Goal: Download file/media

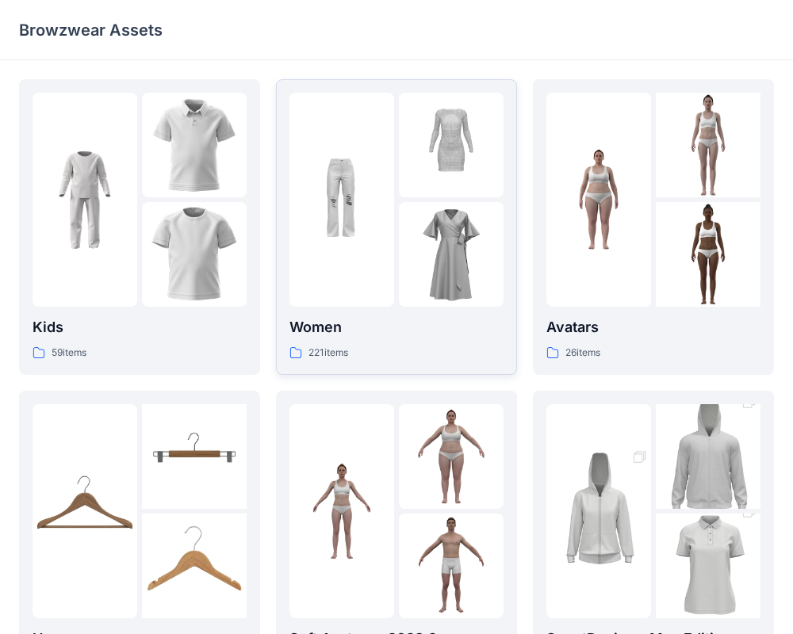
click at [351, 247] on img at bounding box center [341, 199] width 105 height 105
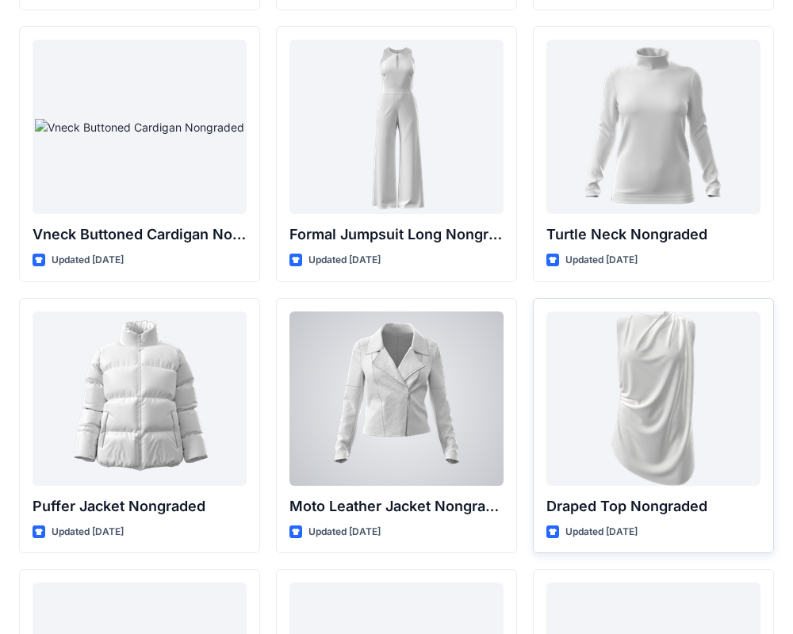
scroll to position [14989, 0]
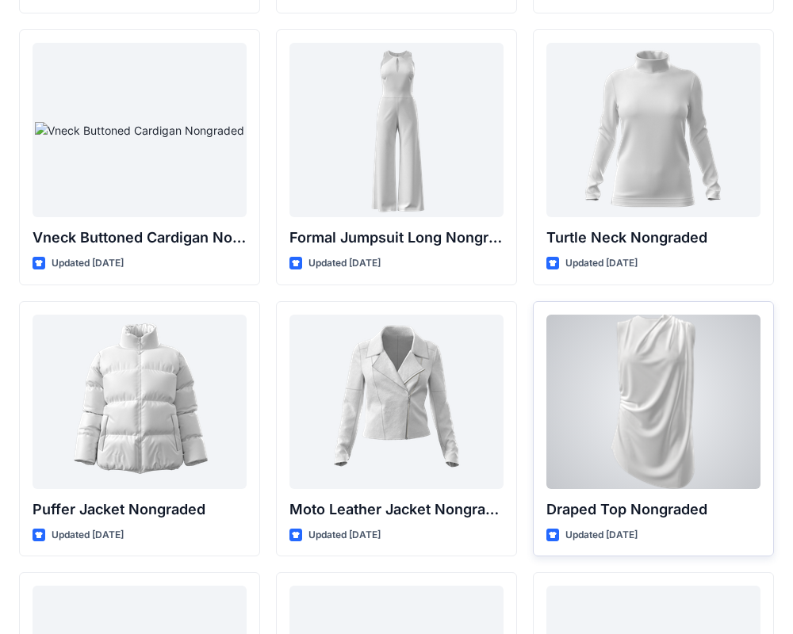
click at [588, 399] on div at bounding box center [653, 402] width 214 height 174
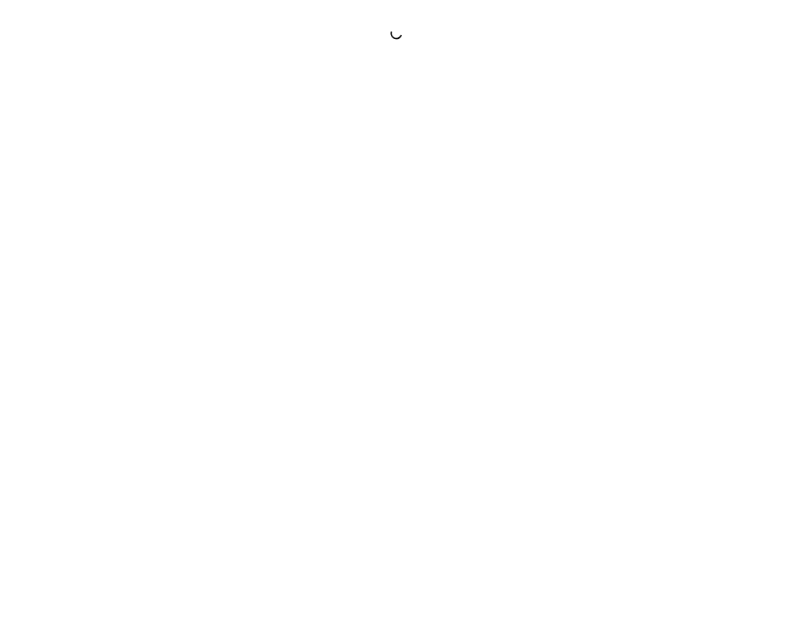
click at [588, 399] on div at bounding box center [396, 317] width 793 height 634
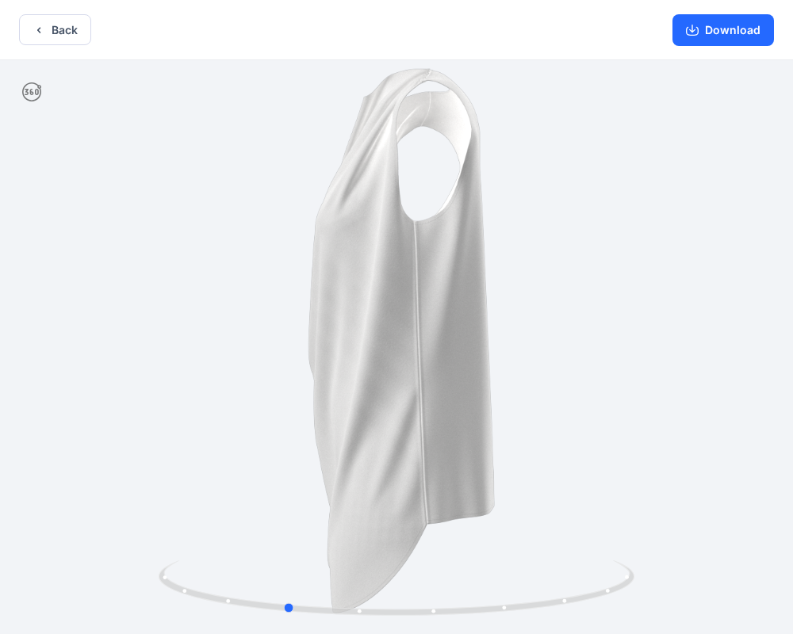
drag, startPoint x: 457, startPoint y: 249, endPoint x: 343, endPoint y: 257, distance: 114.5
click at [343, 257] on div at bounding box center [396, 348] width 793 height 577
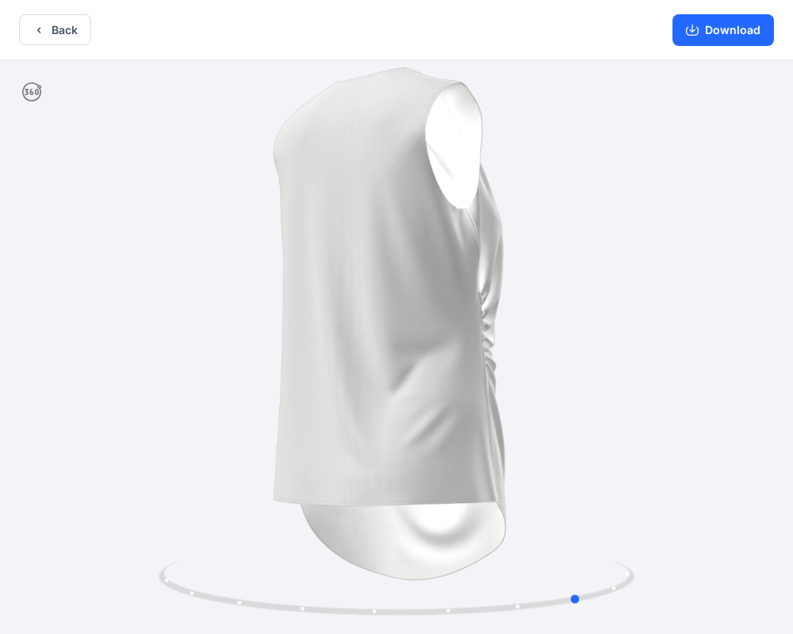
drag, startPoint x: 343, startPoint y: 257, endPoint x: 145, endPoint y: 251, distance: 197.5
click at [145, 251] on div at bounding box center [396, 348] width 793 height 577
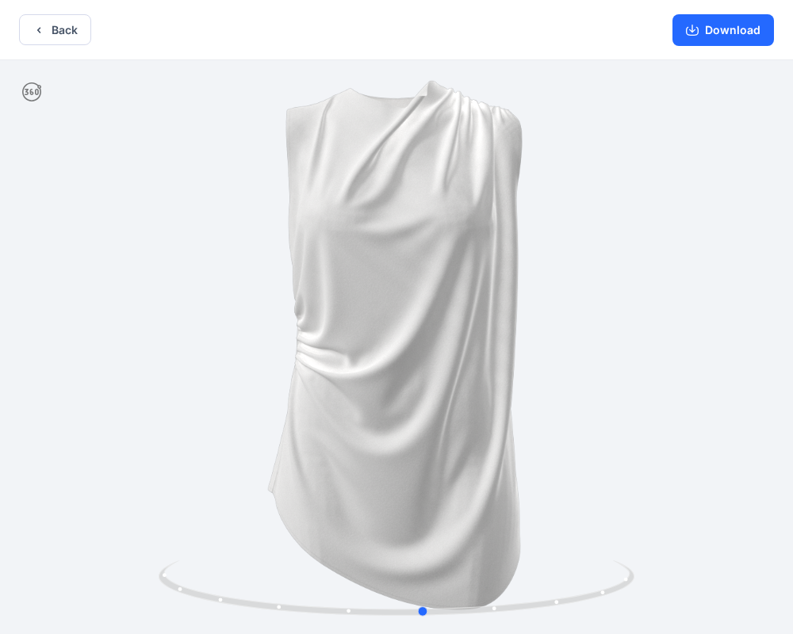
drag, startPoint x: 406, startPoint y: 265, endPoint x: 270, endPoint y: 258, distance: 135.7
click at [270, 258] on div at bounding box center [396, 348] width 793 height 577
drag, startPoint x: 525, startPoint y: 266, endPoint x: 491, endPoint y: 266, distance: 34.1
click at [491, 266] on div at bounding box center [396, 348] width 793 height 577
drag, startPoint x: 491, startPoint y: 266, endPoint x: 479, endPoint y: 273, distance: 13.5
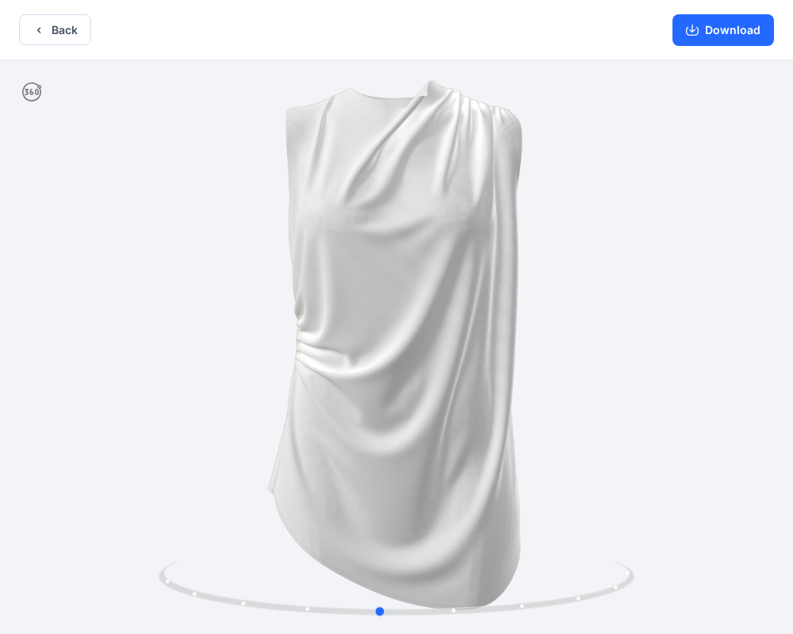
click at [479, 274] on div at bounding box center [396, 348] width 793 height 577
drag, startPoint x: 481, startPoint y: 192, endPoint x: 486, endPoint y: 330, distance: 138.1
click at [487, 332] on div at bounding box center [396, 348] width 793 height 577
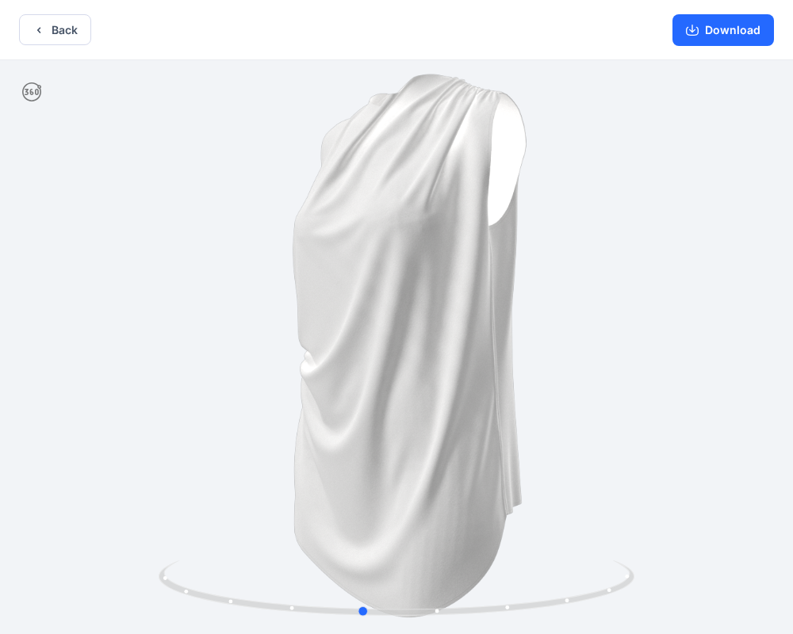
drag, startPoint x: 486, startPoint y: 330, endPoint x: 463, endPoint y: 317, distance: 26.3
click at [463, 317] on div at bounding box center [396, 348] width 793 height 577
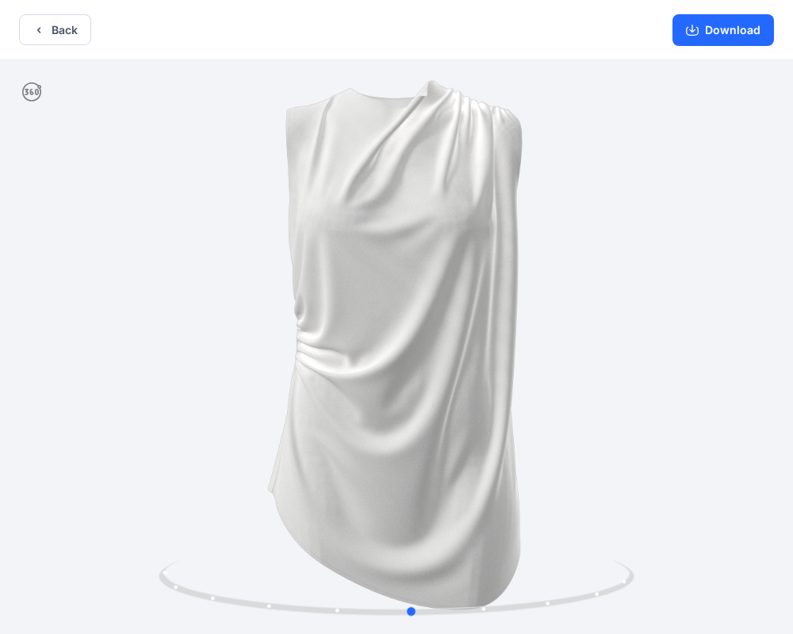
drag, startPoint x: 404, startPoint y: 297, endPoint x: 454, endPoint y: 318, distance: 54.3
click at [454, 318] on div at bounding box center [396, 348] width 793 height 577
click at [736, 25] on button "Download" at bounding box center [722, 30] width 101 height 32
click at [703, 21] on button "Download" at bounding box center [722, 30] width 101 height 32
click at [698, 26] on icon "button" at bounding box center [692, 30] width 13 height 13
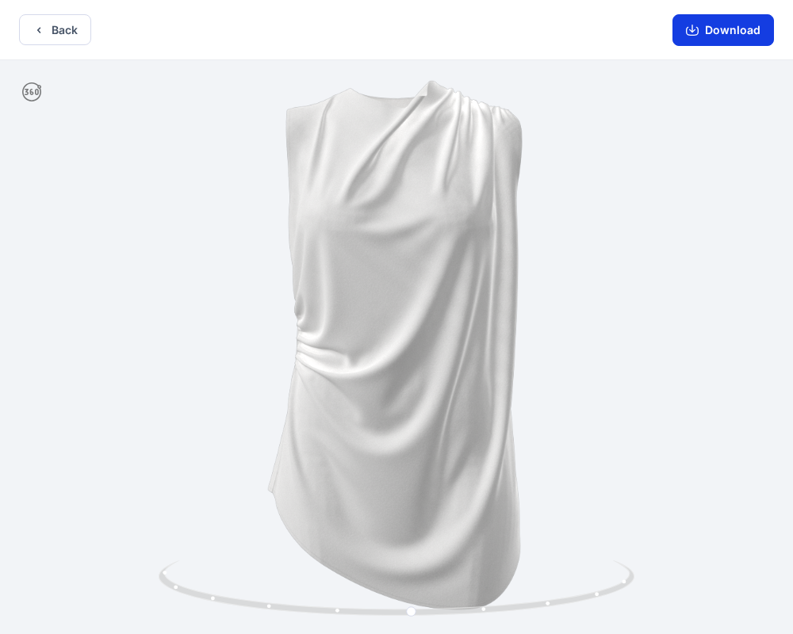
click at [719, 45] on button "Download" at bounding box center [722, 30] width 101 height 32
click at [718, 30] on button "Download" at bounding box center [722, 30] width 101 height 32
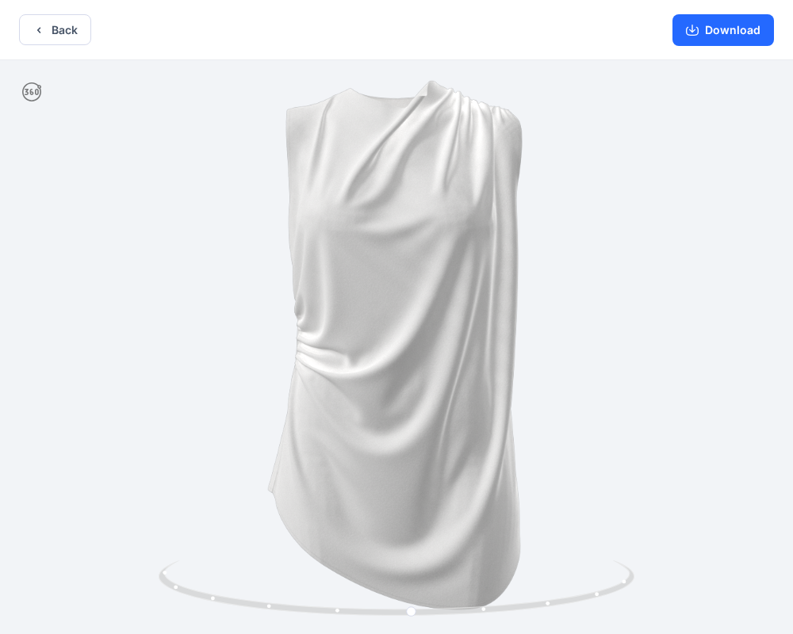
drag, startPoint x: 718, startPoint y: 30, endPoint x: 715, endPoint y: 62, distance: 31.8
click at [716, 63] on div "Back Download Version History" at bounding box center [396, 319] width 793 height 638
